Goal: Information Seeking & Learning: Find specific fact

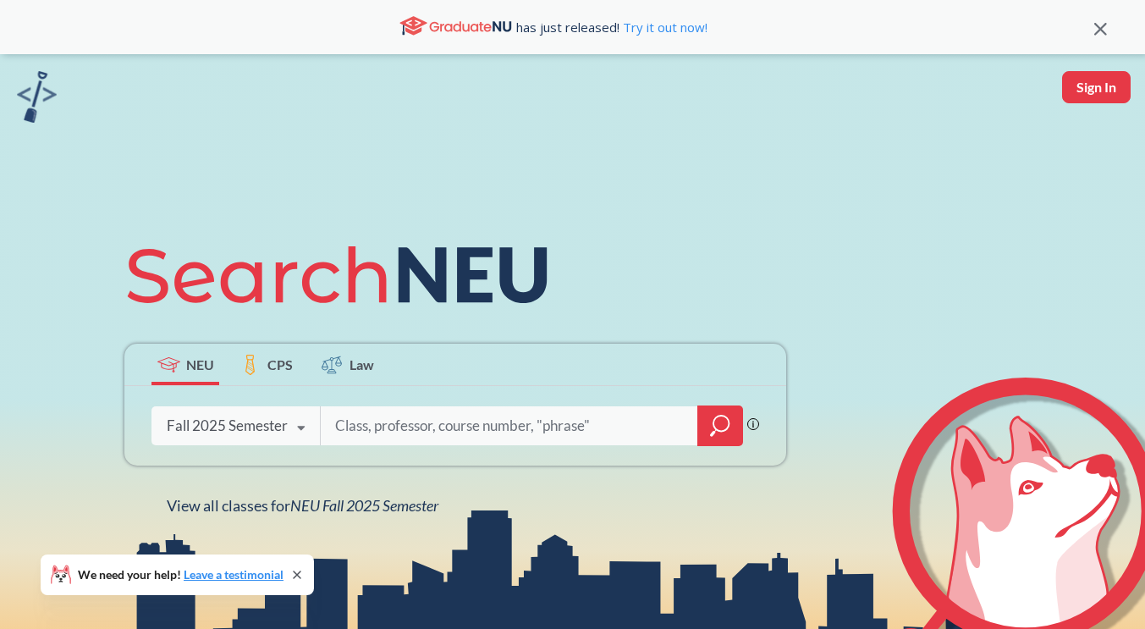
click at [365, 428] on input "search" at bounding box center [509, 426] width 352 height 36
type input "cs 5004"
click at [707, 411] on div at bounding box center [720, 425] width 46 height 41
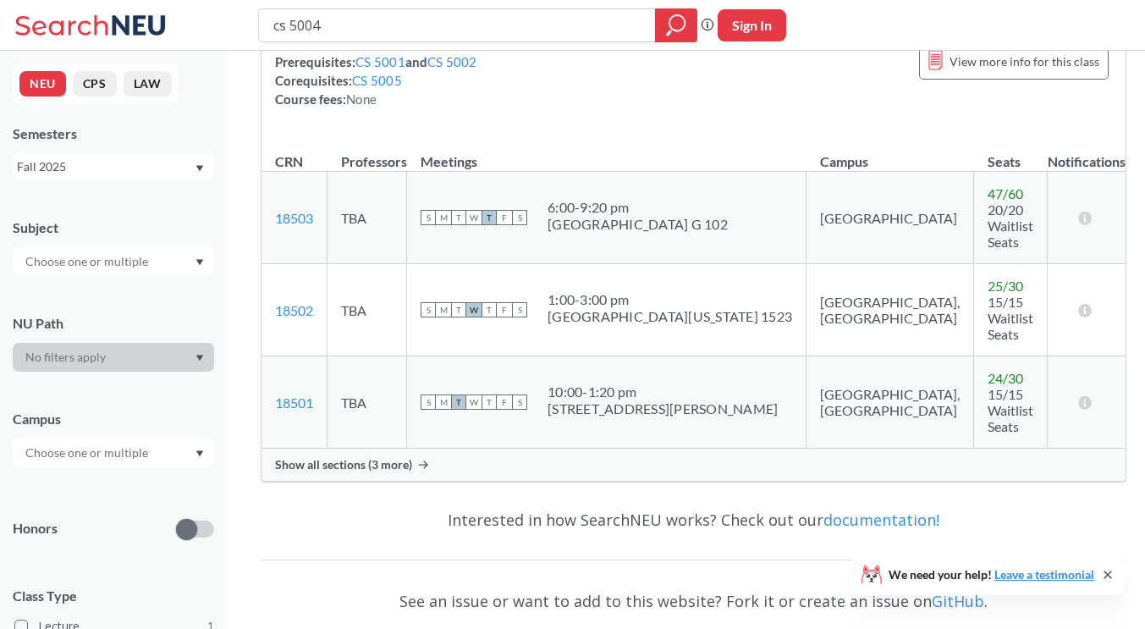
scroll to position [254, 0]
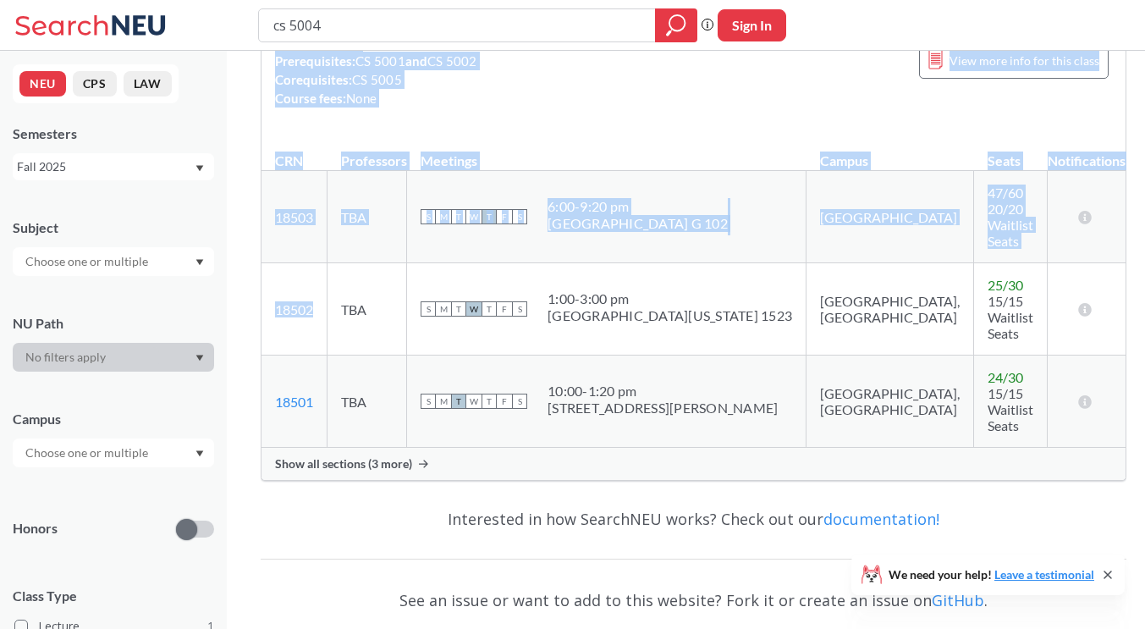
drag, startPoint x: 325, startPoint y: 271, endPoint x: 260, endPoint y: 271, distance: 65.1
click at [260, 271] on div "CS 5004 : Object-Oriented Design View this course on Banner. Updated 3 minutes …" at bounding box center [693, 275] width 933 height 956
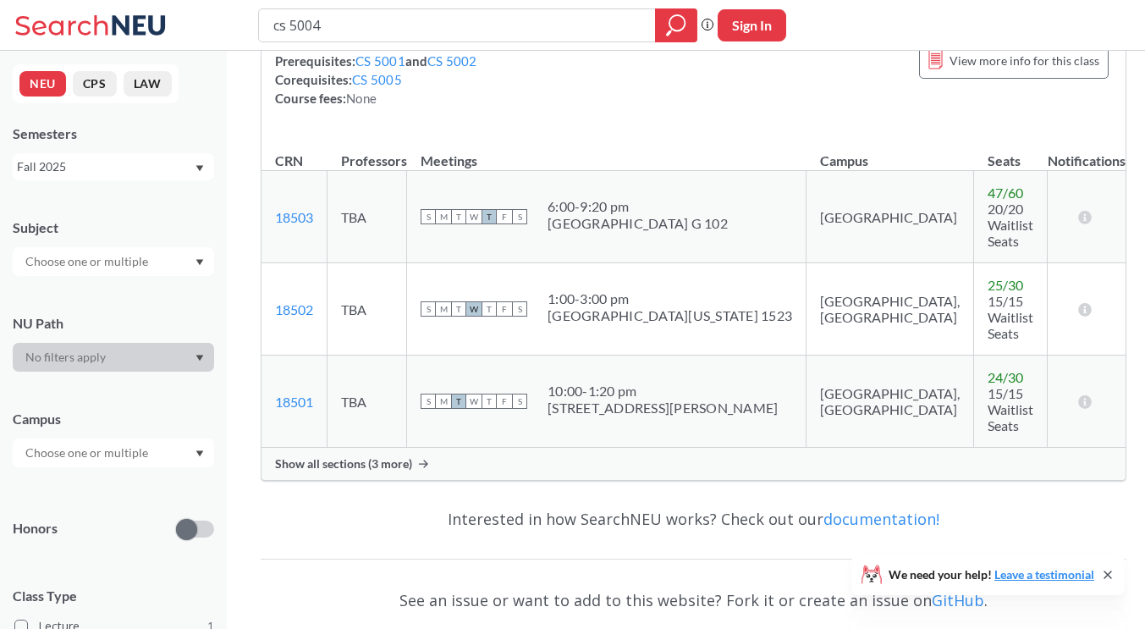
click at [323, 355] on td "18501 View this section on Banner." at bounding box center [294, 401] width 66 height 92
drag, startPoint x: 326, startPoint y: 286, endPoint x: 271, endPoint y: 277, distance: 55.8
click at [271, 277] on td "18502 View this section on Banner." at bounding box center [294, 309] width 66 height 92
copy link "18502"
click at [351, 31] on input "cs 5004" at bounding box center [457, 25] width 371 height 29
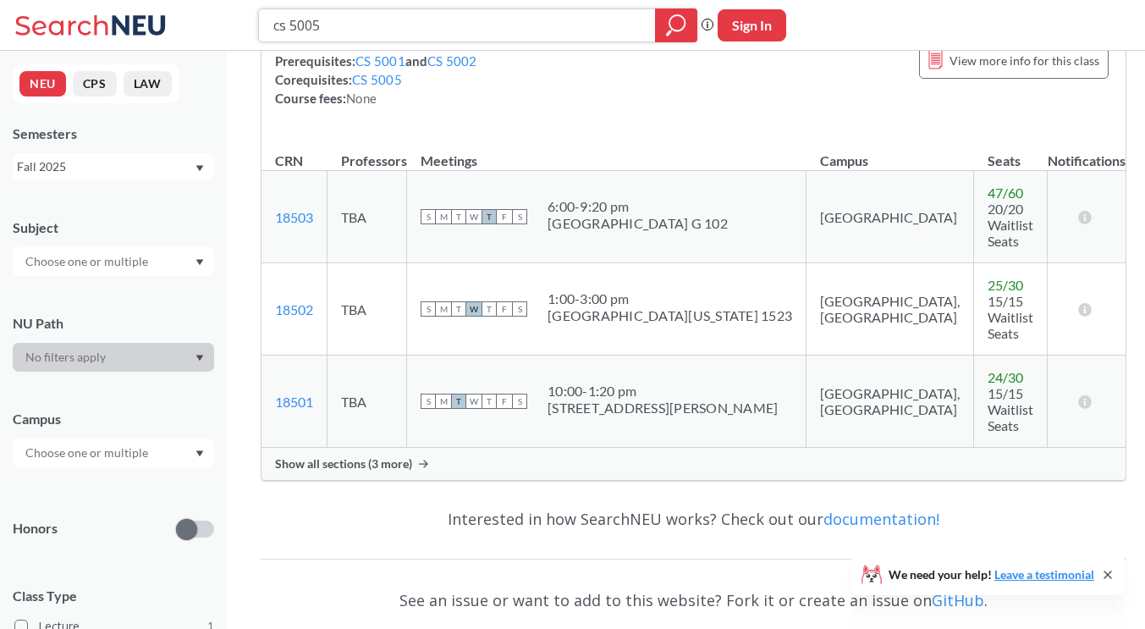
type input "cs 5005"
click at [737, 21] on button "Sign In" at bounding box center [751, 25] width 69 height 32
select select "US"
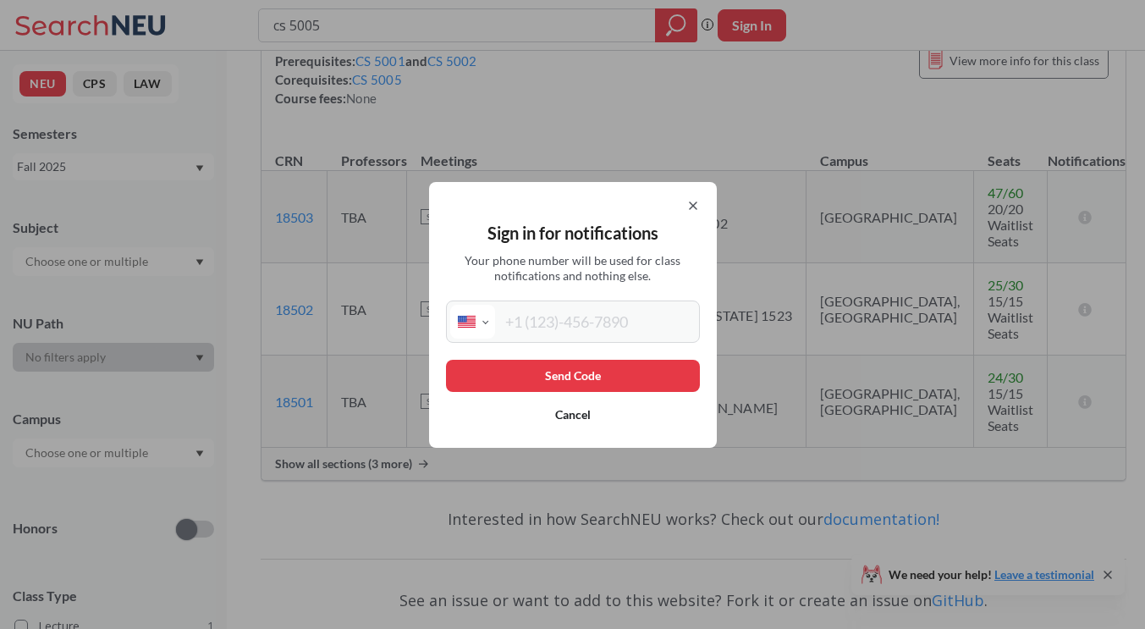
click at [699, 210] on icon at bounding box center [693, 206] width 14 height 14
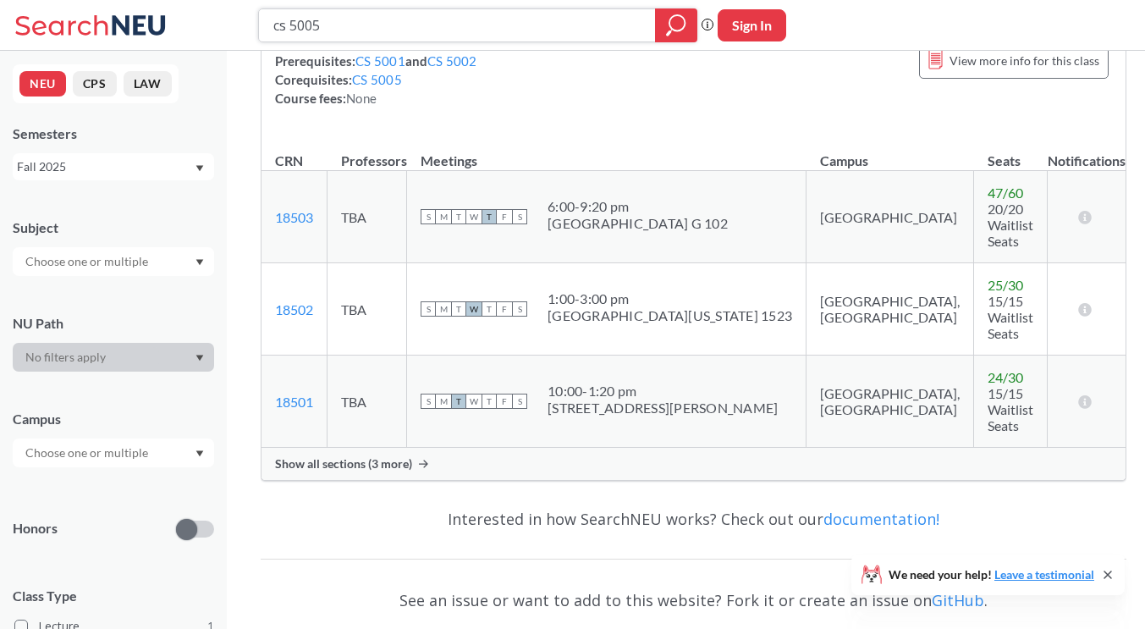
click at [678, 30] on icon "magnifying glass" at bounding box center [676, 22] width 15 height 15
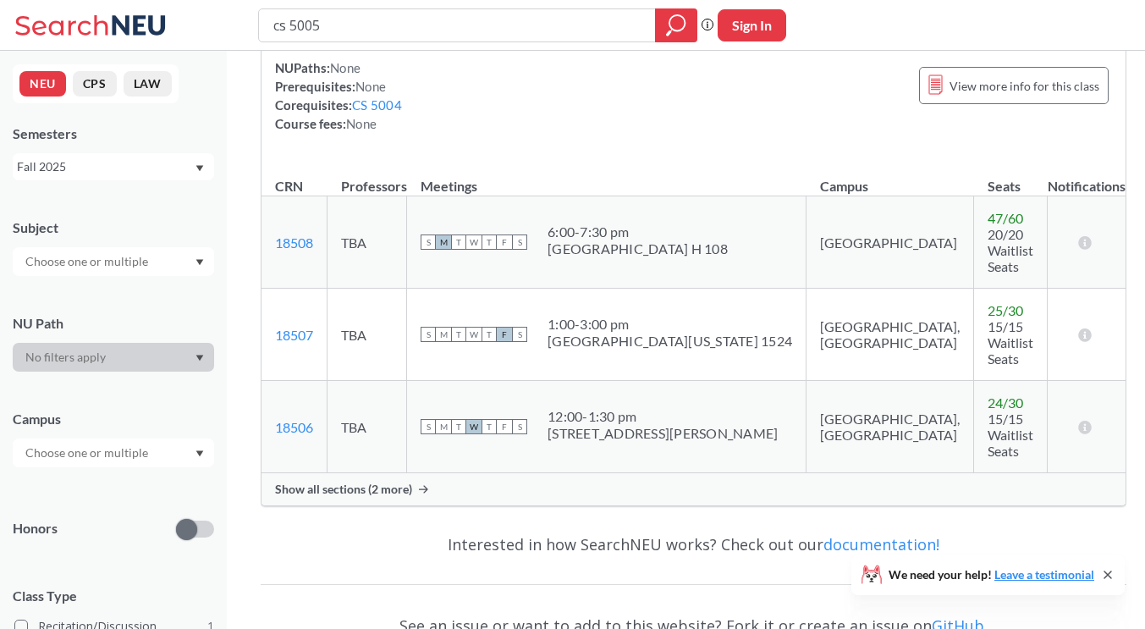
scroll to position [169, 0]
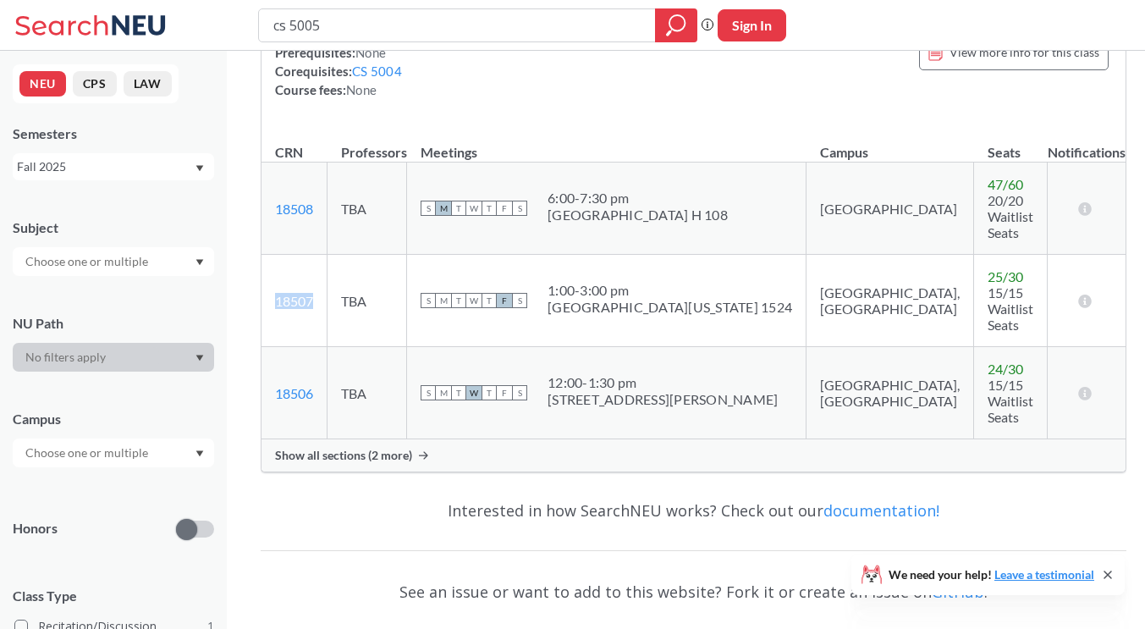
drag, startPoint x: 283, startPoint y: 266, endPoint x: 275, endPoint y: 264, distance: 8.6
click at [275, 264] on td "18507 View this section on Banner." at bounding box center [294, 301] width 66 height 92
click at [343, 20] on input "cs 5005" at bounding box center [457, 25] width 371 height 29
type input "cs 5008"
click at [669, 19] on icon "magnifying glass" at bounding box center [676, 22] width 15 height 15
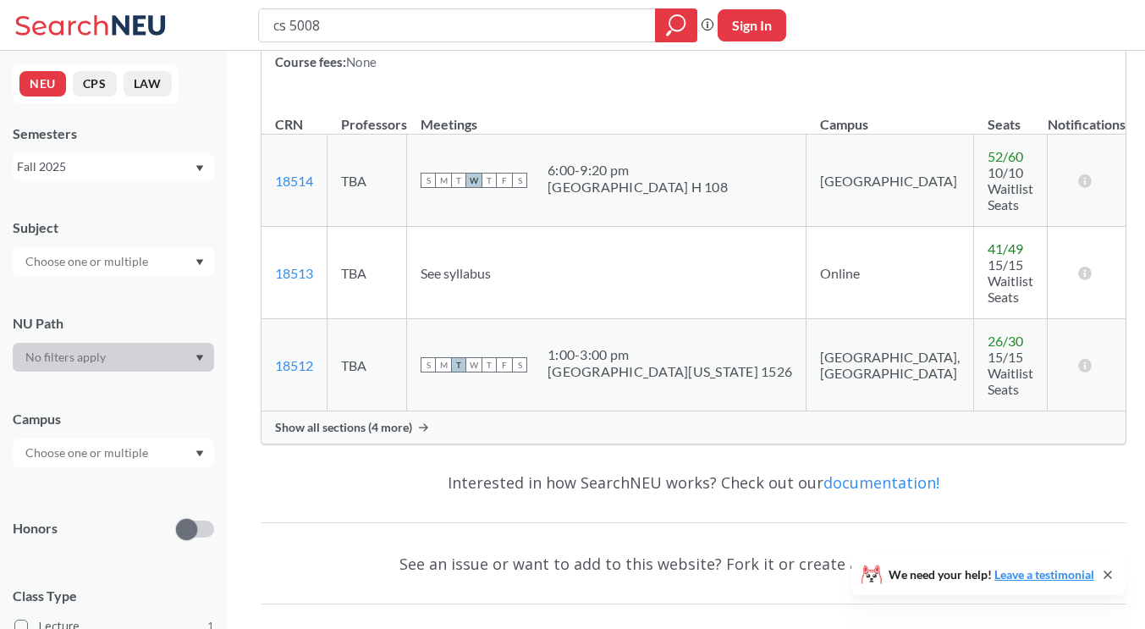
scroll to position [310, 0]
drag, startPoint x: 323, startPoint y: 292, endPoint x: 293, endPoint y: 288, distance: 30.6
click at [272, 317] on td "18512 View this section on Banner." at bounding box center [294, 363] width 66 height 92
copy link "18512"
click at [361, 33] on input "cs 5008" at bounding box center [457, 25] width 371 height 29
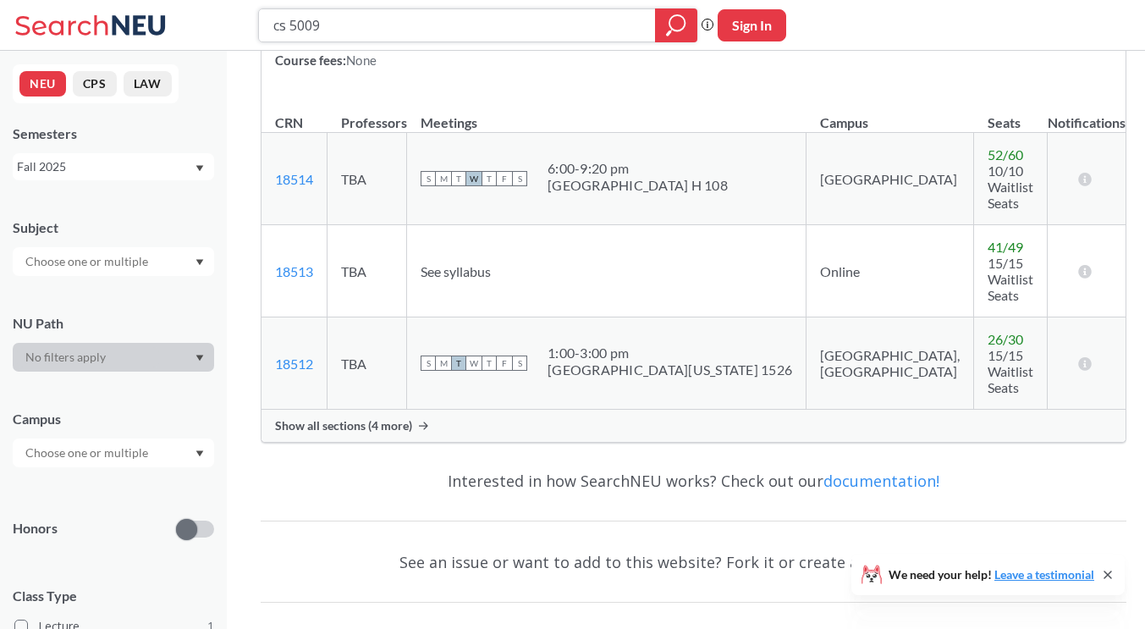
type input "cs 5009"
click at [673, 25] on icon "magnifying glass" at bounding box center [676, 26] width 20 height 24
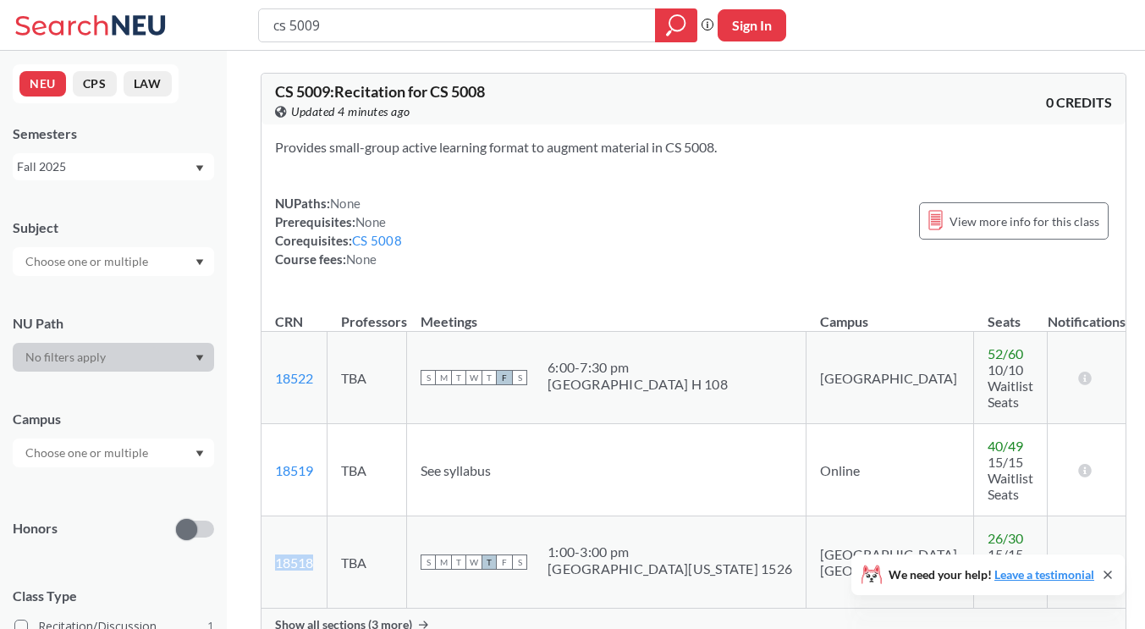
drag, startPoint x: 322, startPoint y: 494, endPoint x: 272, endPoint y: 494, distance: 49.9
click at [272, 516] on td "18518 View this section on Banner." at bounding box center [294, 562] width 66 height 92
copy link "18518"
